Goal: Ask a question: Seek information or help from site administrators or community

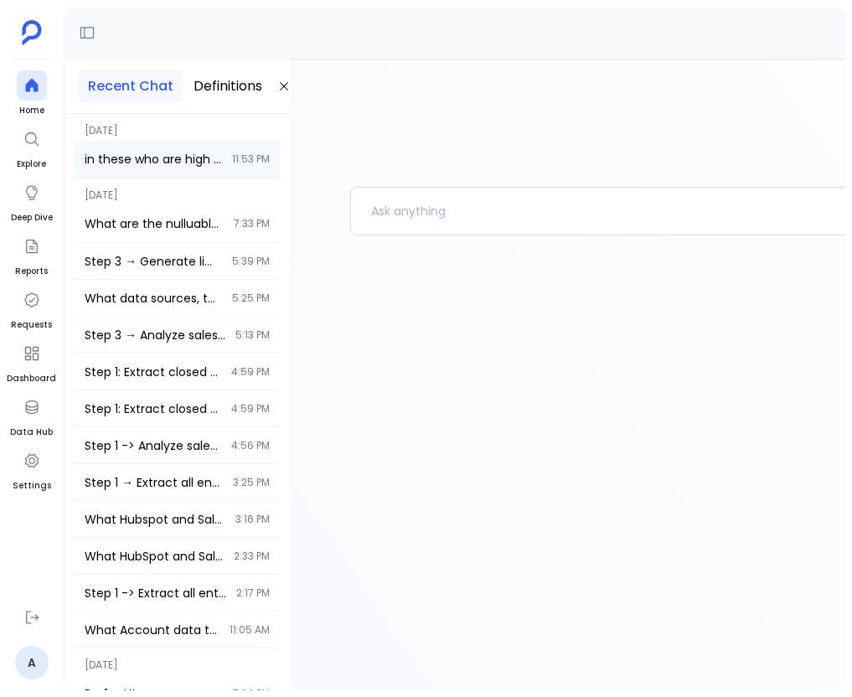
click at [176, 149] on div "in these who are high value customers and which one should i focus the most to …" at bounding box center [177, 159] width 205 height 37
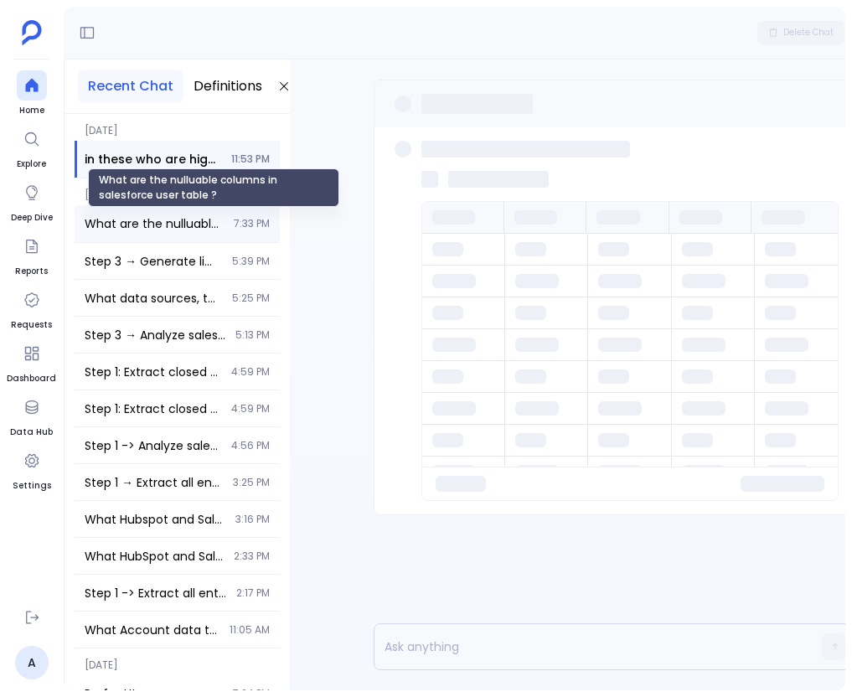
click at [203, 225] on span "What are the nulluable columns in salesforce user table ?" at bounding box center [154, 223] width 139 height 17
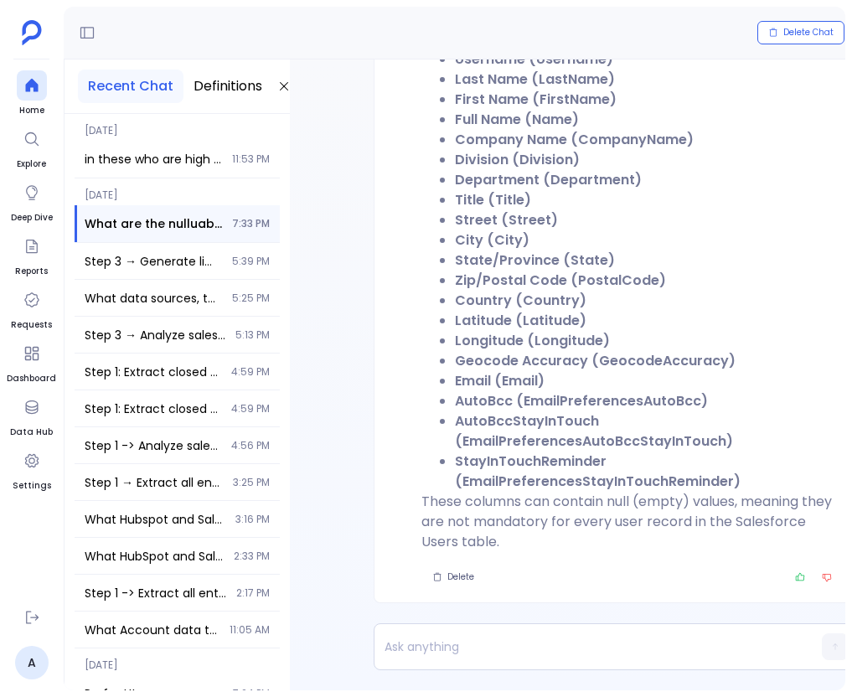
scroll to position [-151, 0]
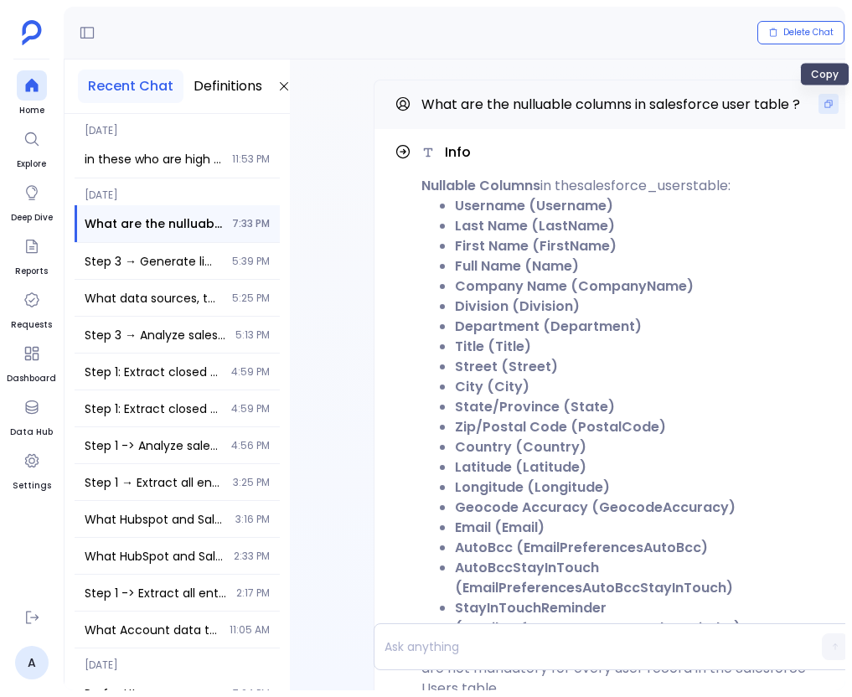
click at [819, 111] on button "Copy" at bounding box center [829, 104] width 20 height 20
click at [27, 92] on icon at bounding box center [31, 85] width 17 height 17
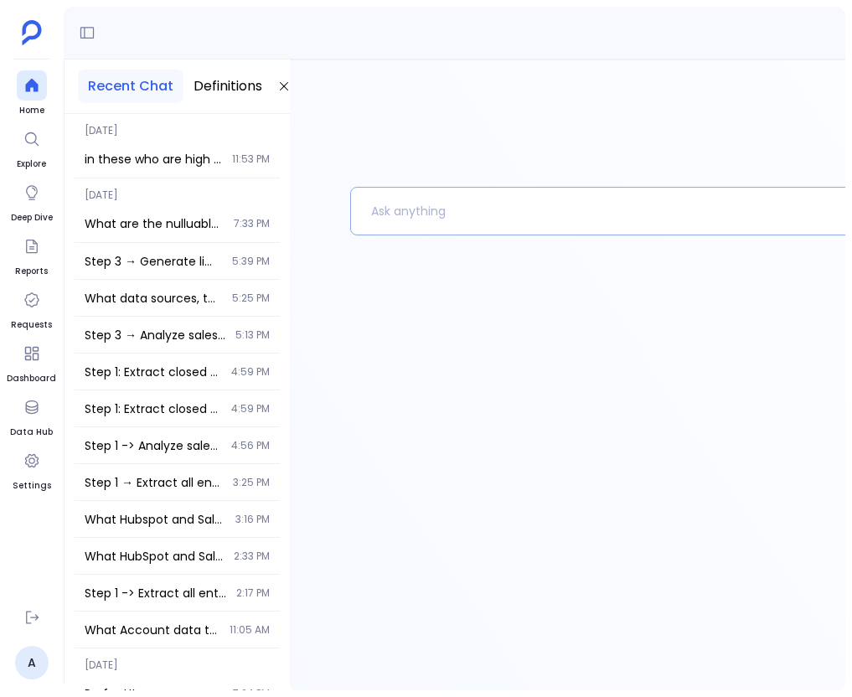
click at [412, 208] on p at bounding box center [639, 211] width 576 height 44
paste p
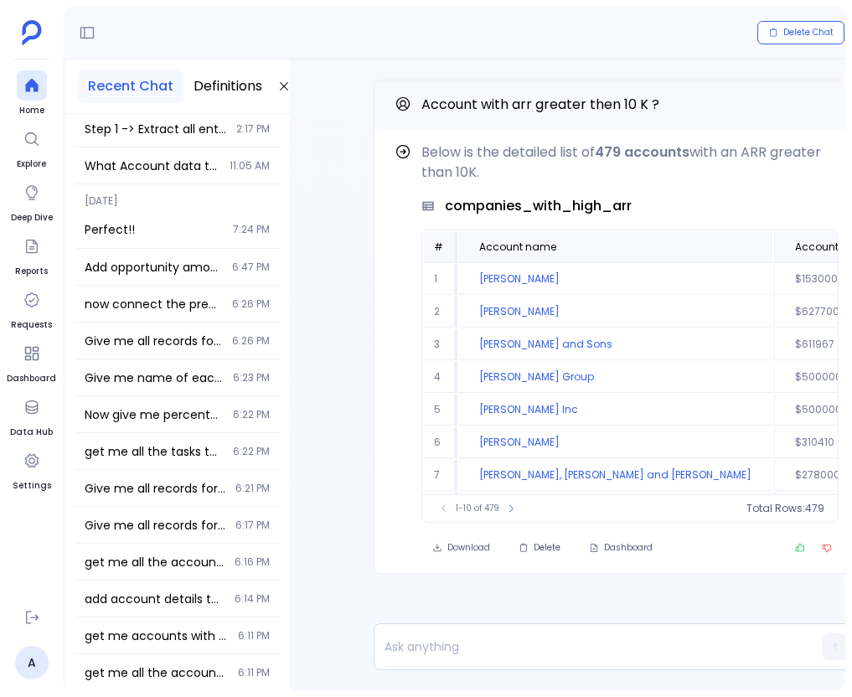
scroll to position [772, 0]
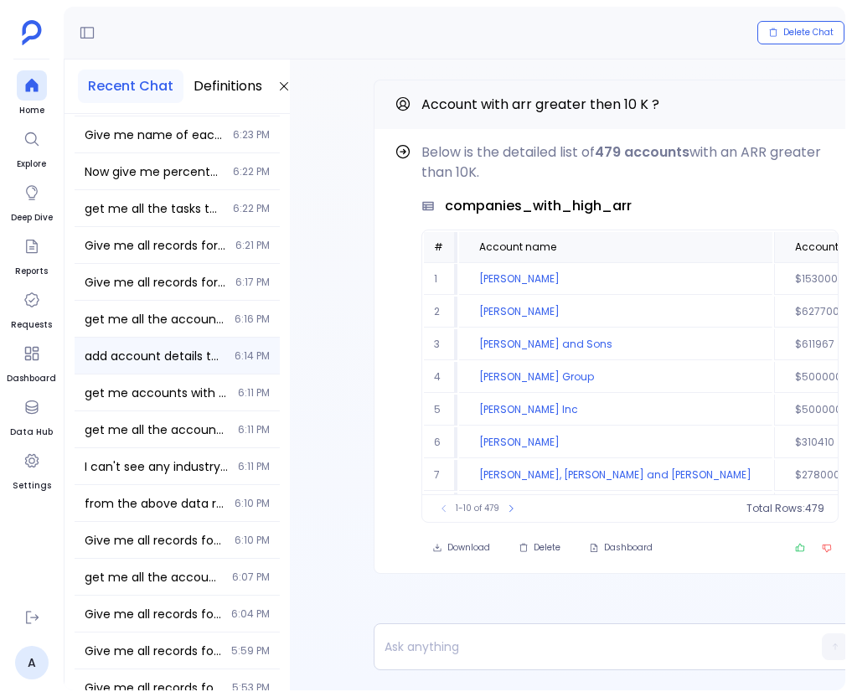
click at [165, 360] on span "add account details to the above data" at bounding box center [155, 356] width 140 height 17
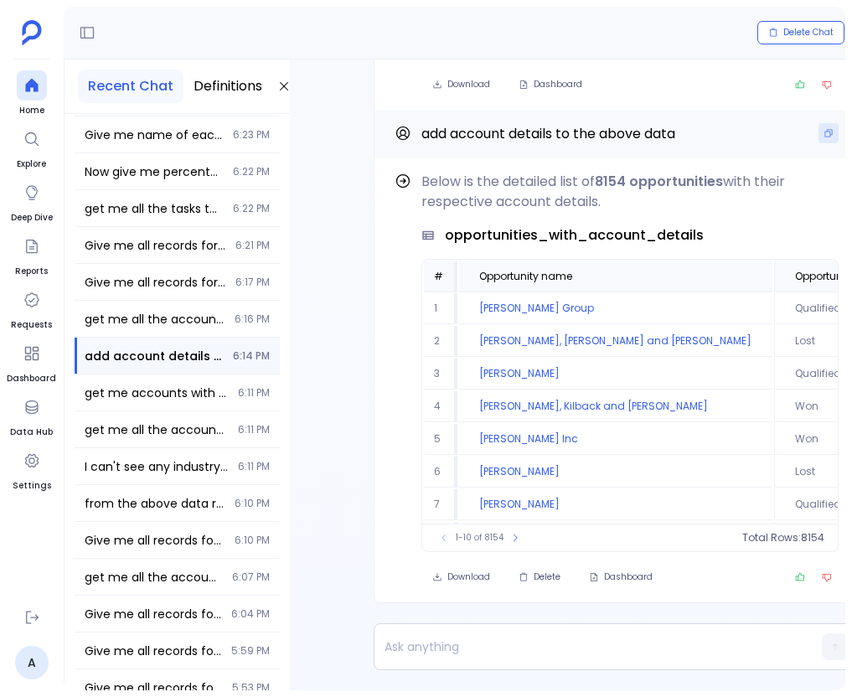
scroll to position [-448, 0]
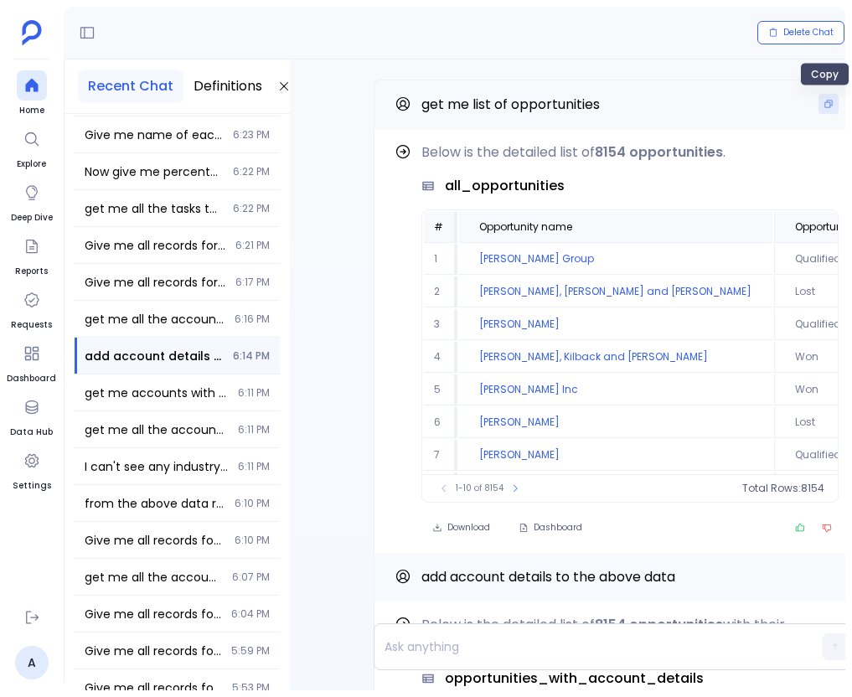
click at [824, 101] on icon "Copy" at bounding box center [829, 104] width 10 height 10
click at [38, 101] on link "Home" at bounding box center [32, 93] width 30 height 47
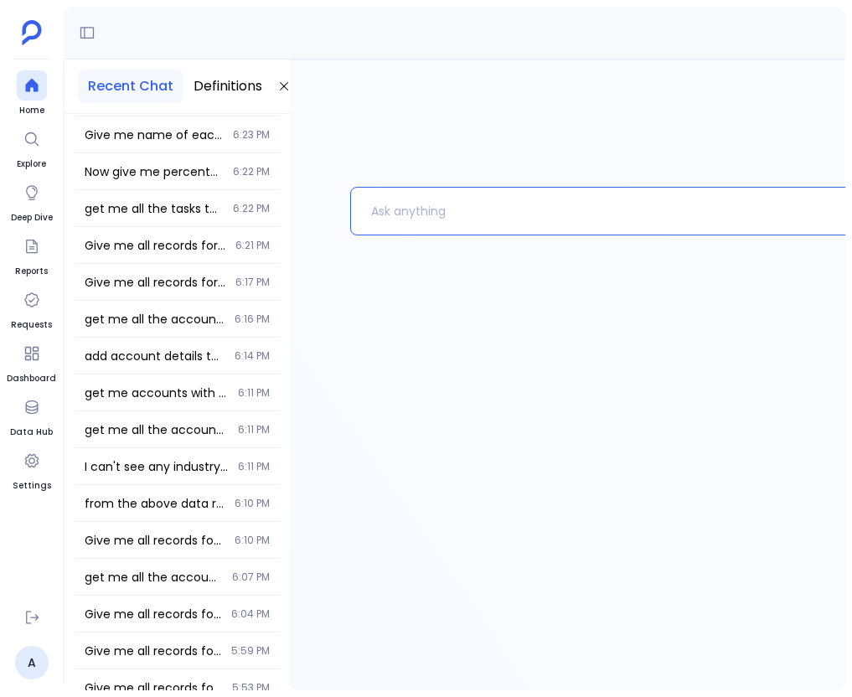
click at [386, 202] on p at bounding box center [639, 211] width 576 height 44
